Goal: Task Accomplishment & Management: Use online tool/utility

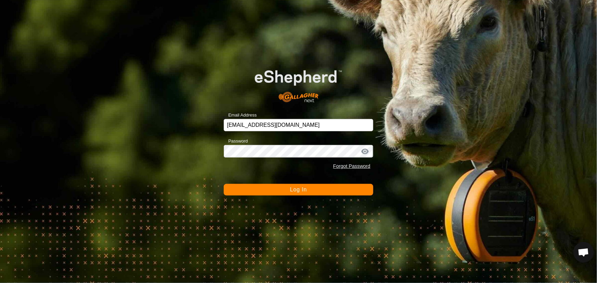
click at [270, 185] on button "Log In" at bounding box center [298, 190] width 149 height 12
